Goal: Task Accomplishment & Management: Manage account settings

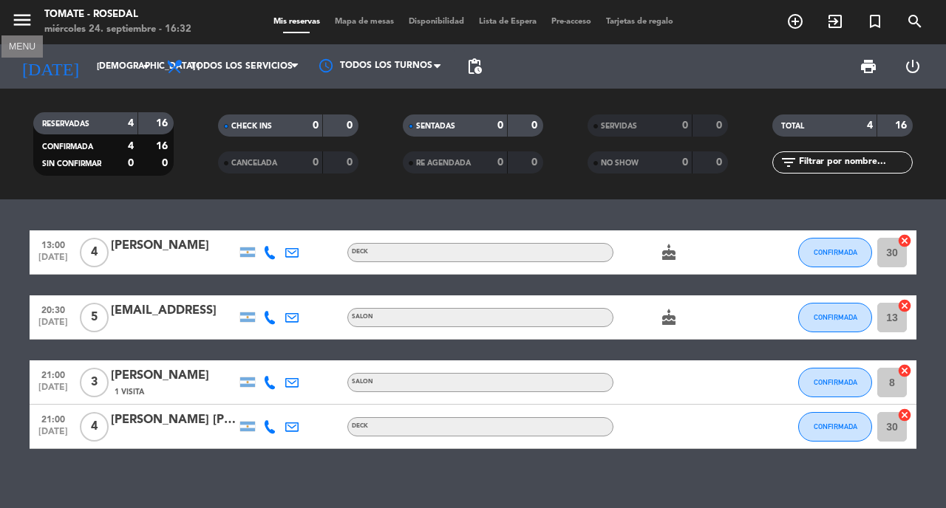
click at [21, 26] on icon "menu" at bounding box center [22, 20] width 22 height 22
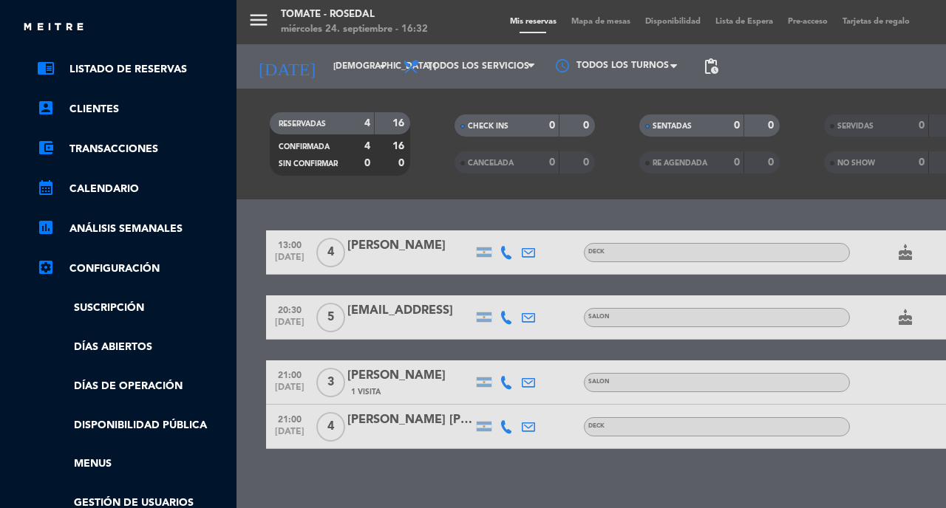
scroll to position [89, 0]
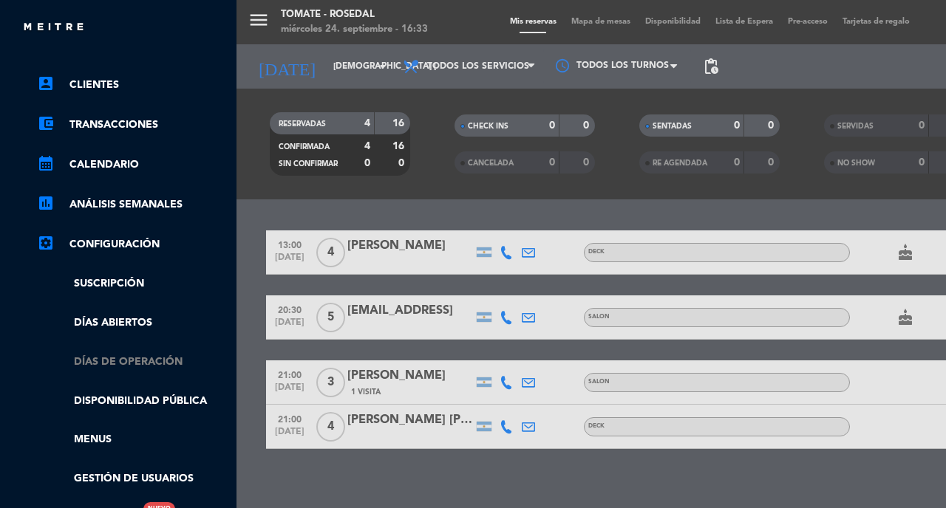
click at [120, 360] on link "Días de Operación" at bounding box center [133, 362] width 192 height 17
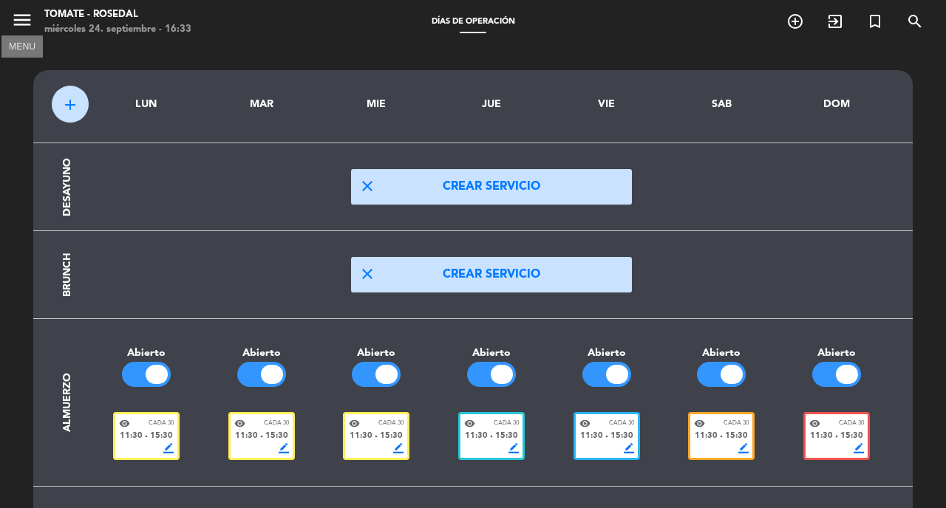
click at [16, 26] on icon "menu" at bounding box center [22, 20] width 22 height 22
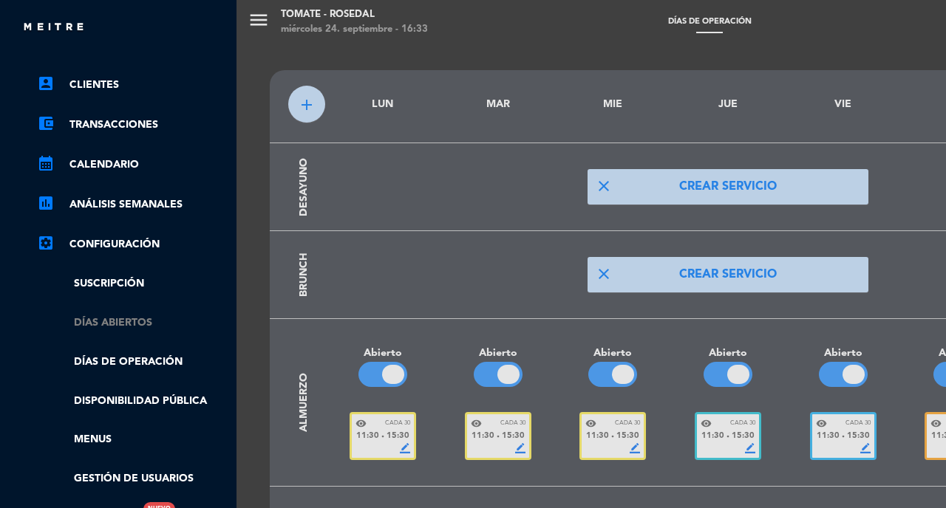
click at [126, 324] on link "Días abiertos" at bounding box center [133, 323] width 192 height 17
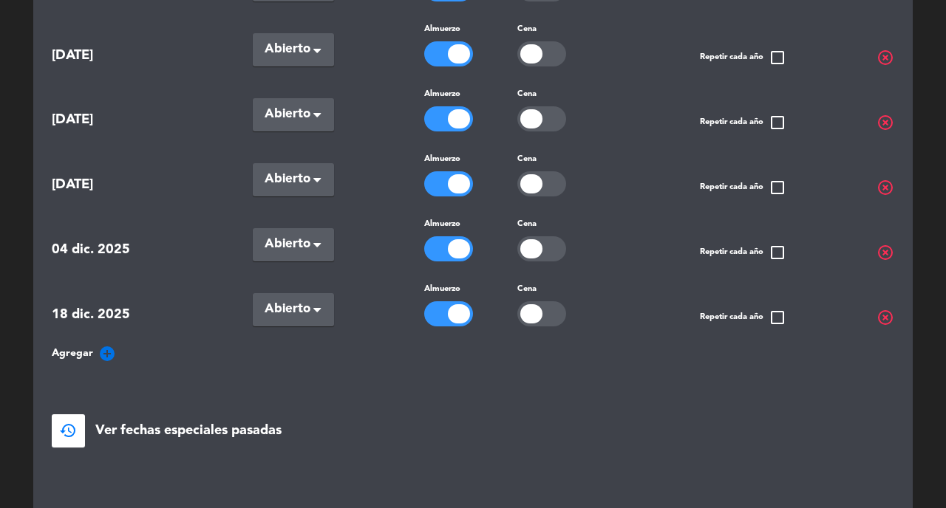
scroll to position [258, 0]
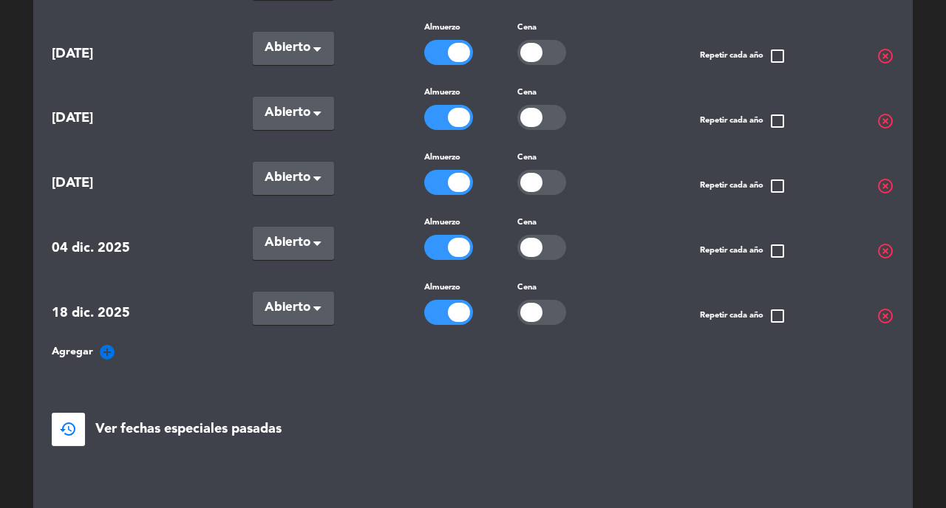
click at [100, 352] on icon "add_circle" at bounding box center [107, 353] width 18 height 18
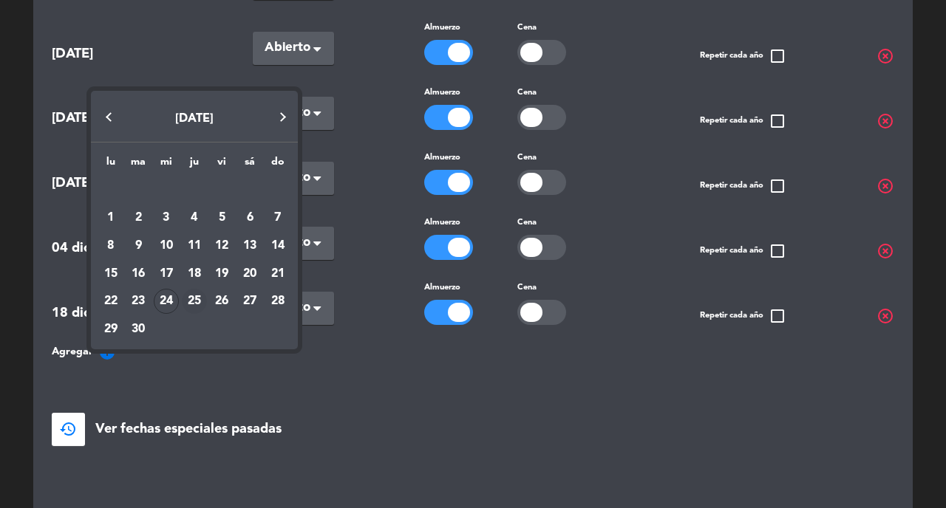
click at [192, 299] on div "25" at bounding box center [194, 301] width 25 height 25
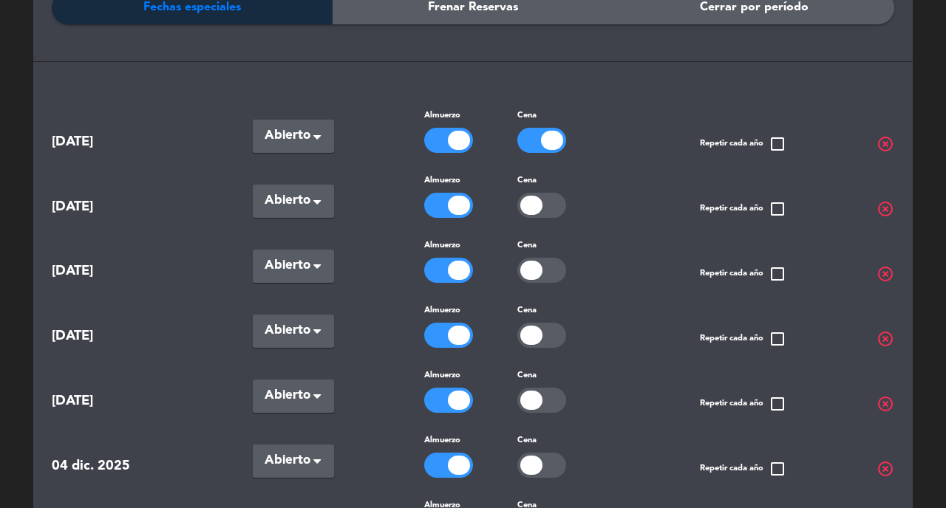
scroll to position [0, 0]
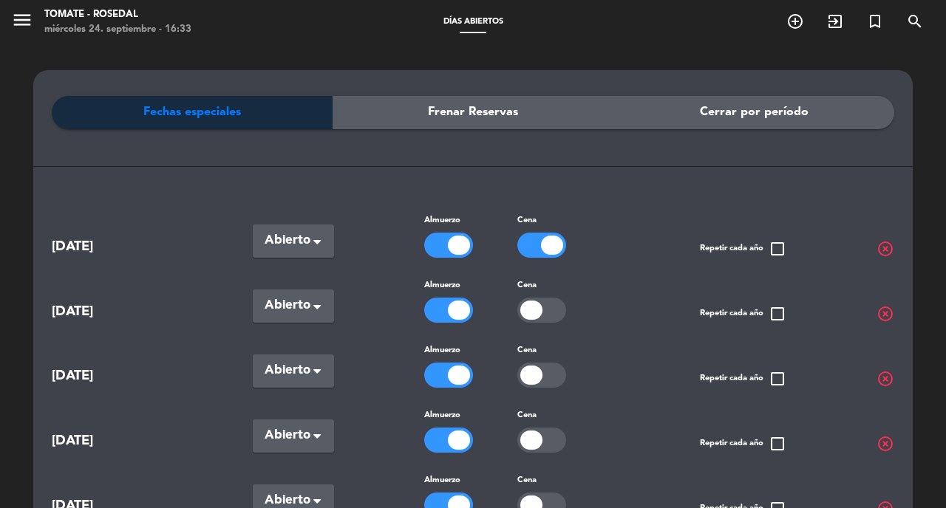
click at [530, 249] on div at bounding box center [541, 245] width 49 height 25
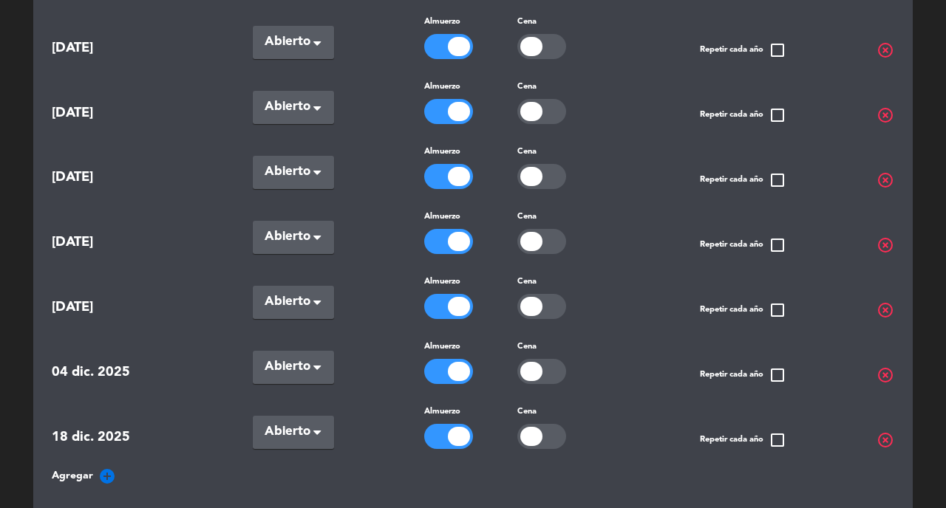
scroll to position [446, 0]
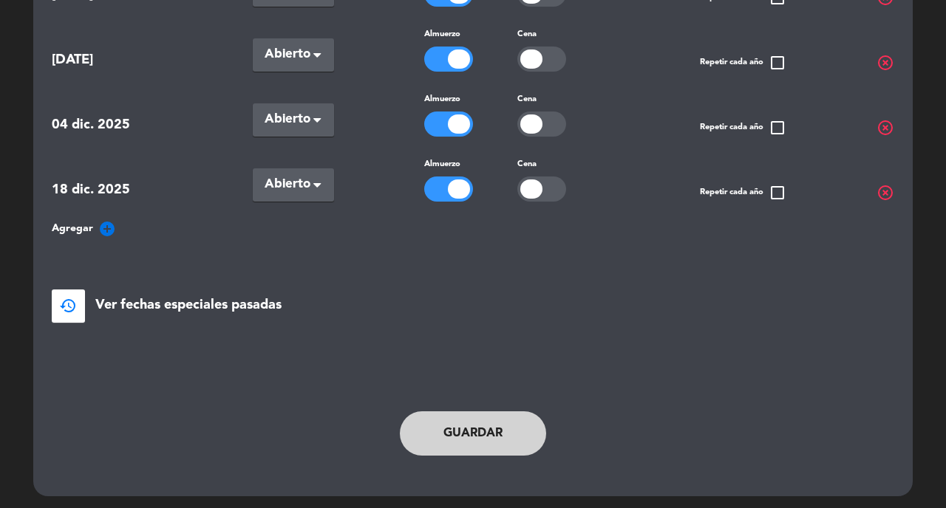
click at [475, 418] on button "Guardar" at bounding box center [473, 434] width 146 height 44
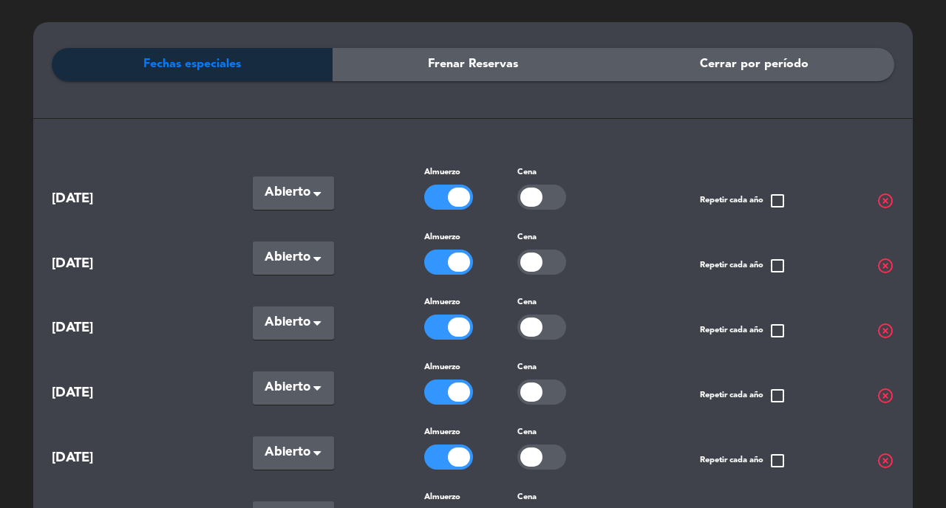
scroll to position [0, 0]
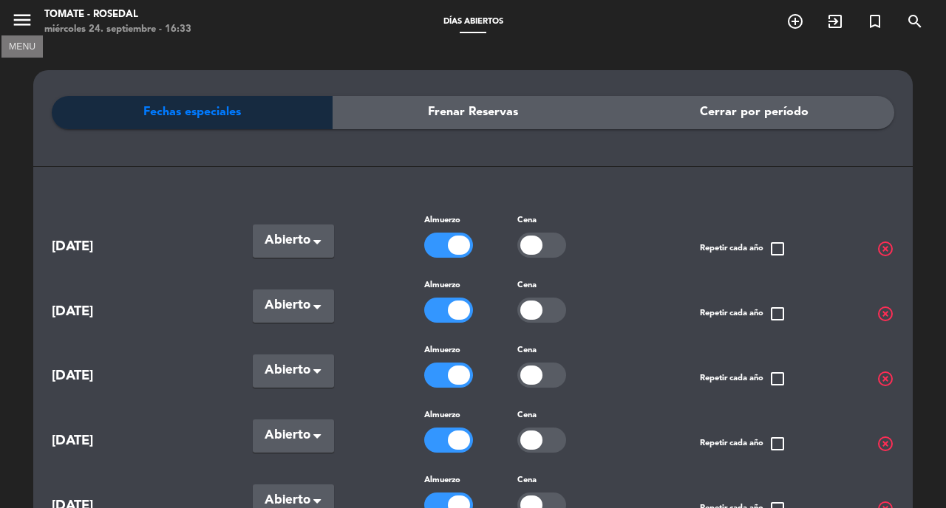
click at [23, 11] on icon "menu" at bounding box center [22, 20] width 22 height 22
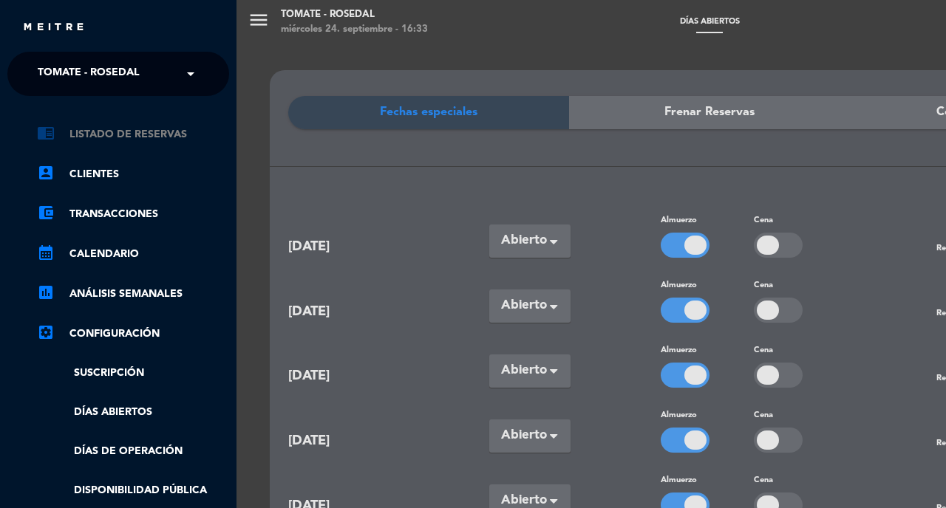
click at [103, 134] on link "chrome_reader_mode Listado de Reservas" at bounding box center [133, 135] width 192 height 18
